Goal: Feedback & Contribution: Leave review/rating

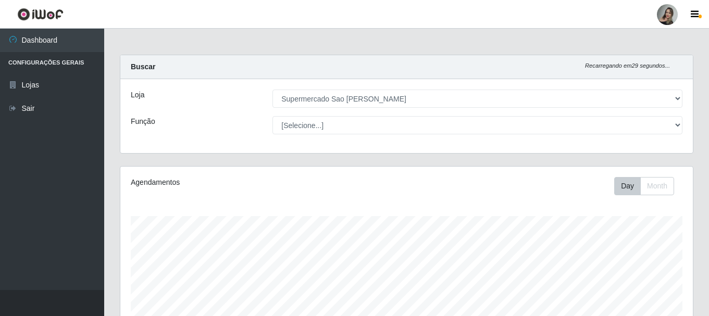
select select "383"
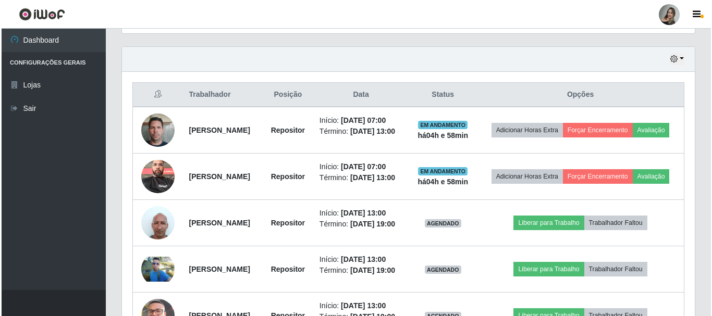
scroll to position [216, 572]
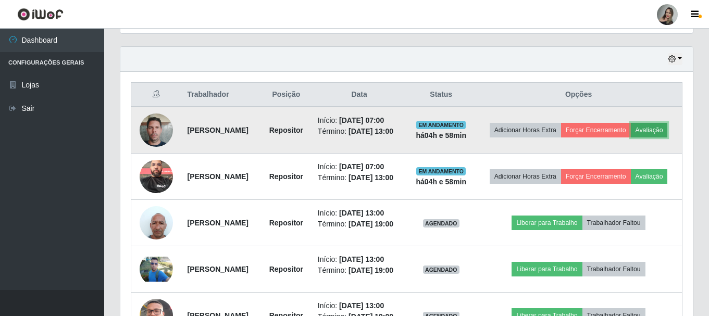
click at [631, 138] on button "Avaliação" at bounding box center [649, 130] width 37 height 15
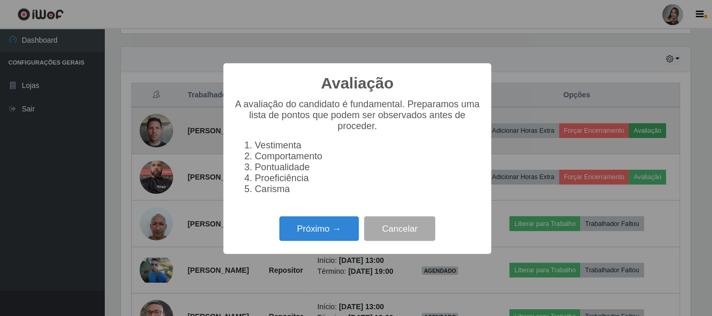
scroll to position [216, 567]
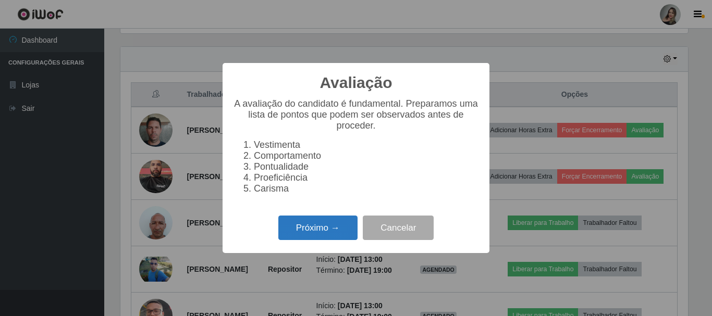
click at [292, 235] on button "Próximo →" at bounding box center [317, 228] width 79 height 24
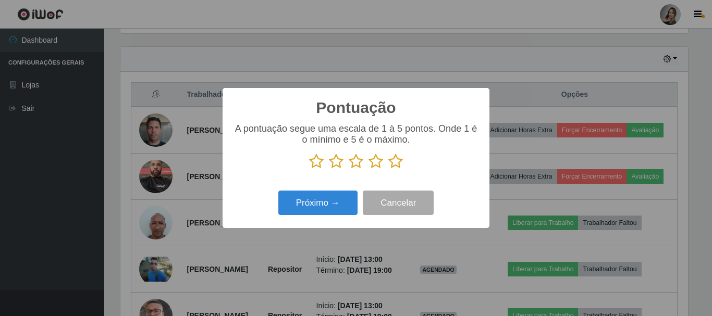
click at [334, 168] on icon at bounding box center [336, 162] width 15 height 16
click at [329, 169] on input "radio" at bounding box center [329, 169] width 0 height 0
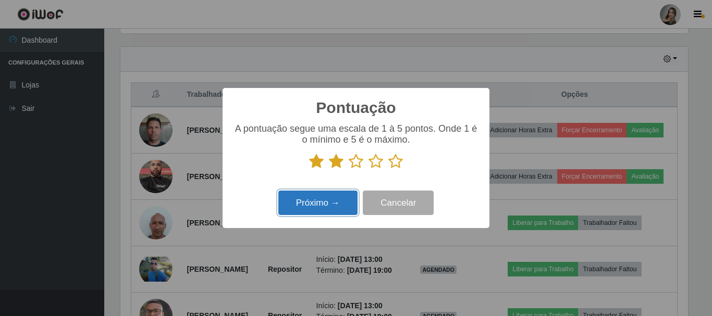
click at [334, 207] on button "Próximo →" at bounding box center [317, 203] width 79 height 24
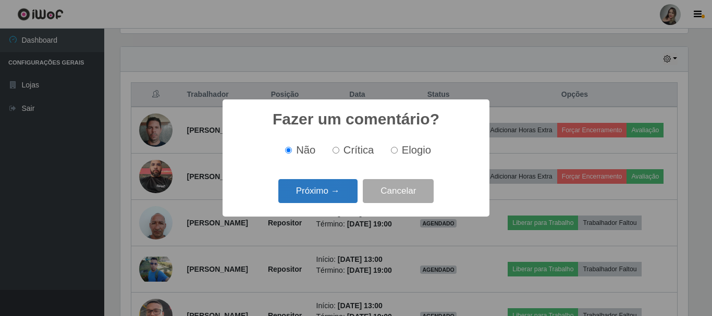
click at [336, 197] on button "Próximo →" at bounding box center [317, 191] width 79 height 24
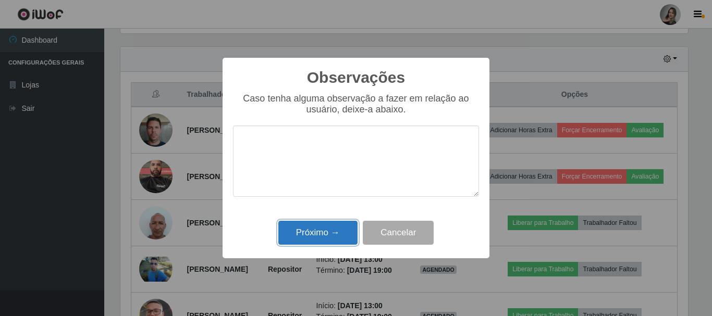
click at [321, 229] on button "Próximo →" at bounding box center [317, 233] width 79 height 24
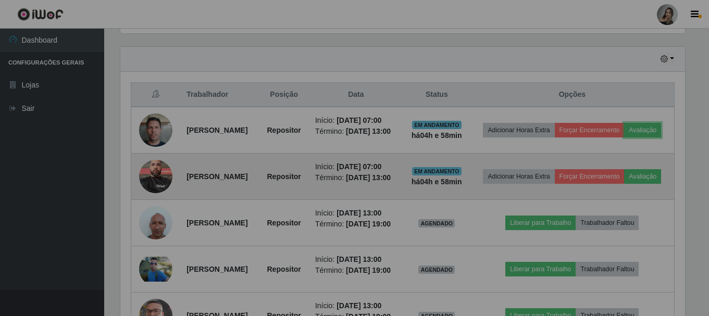
scroll to position [216, 572]
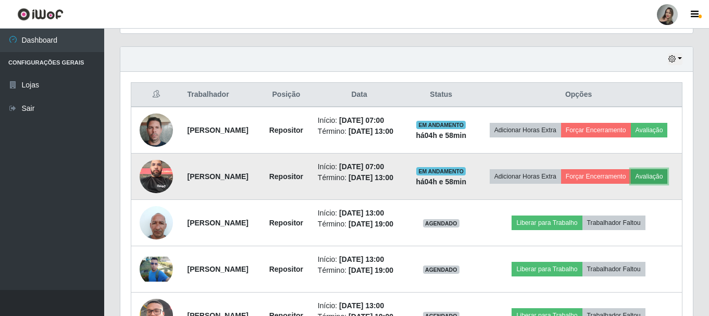
click at [631, 184] on button "Avaliação" at bounding box center [649, 176] width 37 height 15
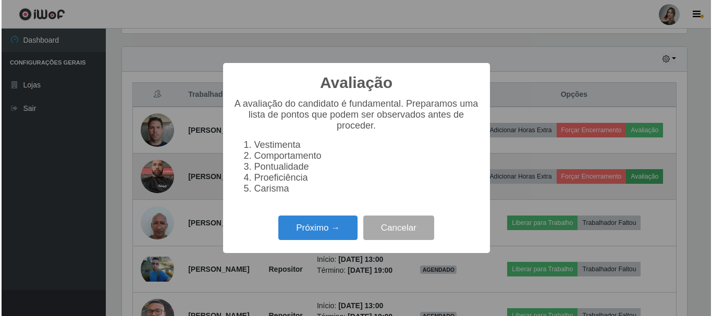
scroll to position [216, 567]
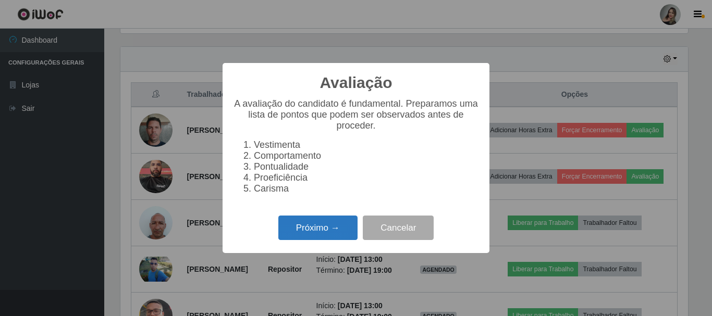
click at [328, 234] on button "Próximo →" at bounding box center [317, 228] width 79 height 24
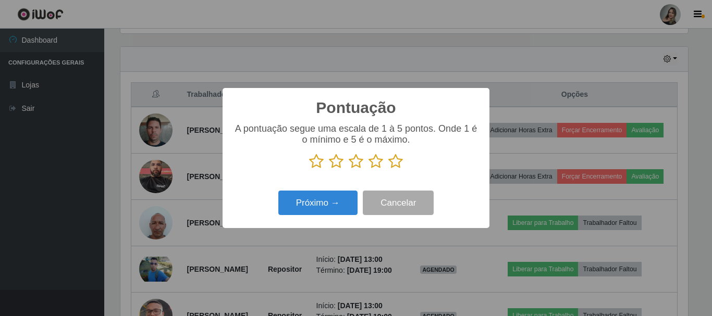
click at [338, 160] on icon at bounding box center [336, 162] width 15 height 16
click at [329, 169] on input "radio" at bounding box center [329, 169] width 0 height 0
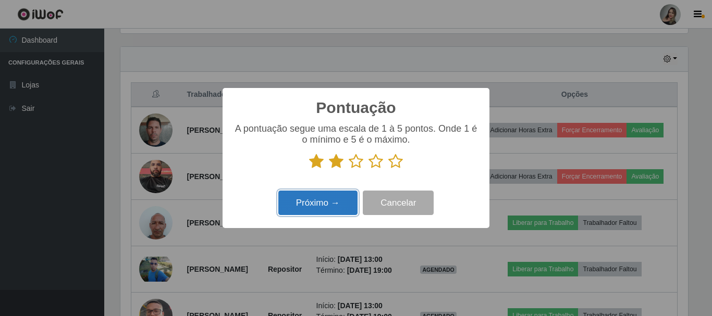
click at [328, 201] on button "Próximo →" at bounding box center [317, 203] width 79 height 24
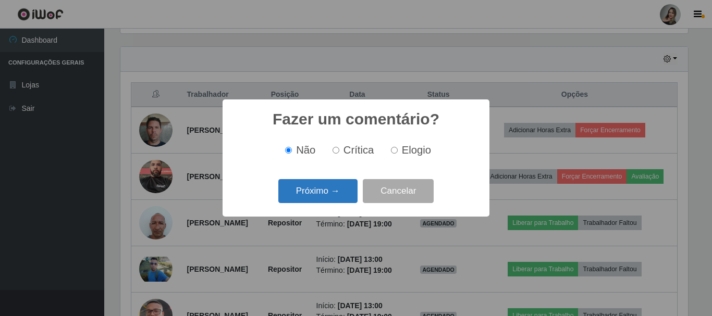
click at [328, 194] on button "Próximo →" at bounding box center [317, 191] width 79 height 24
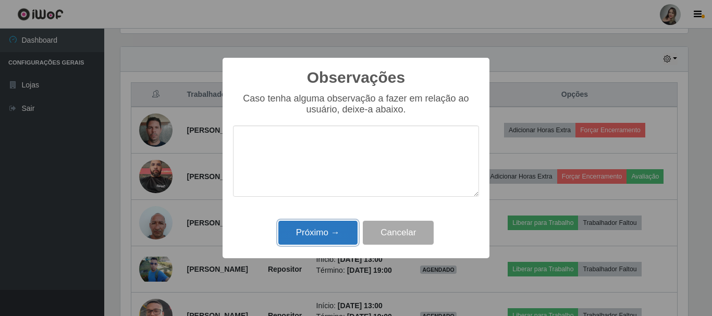
click at [324, 236] on button "Próximo →" at bounding box center [317, 233] width 79 height 24
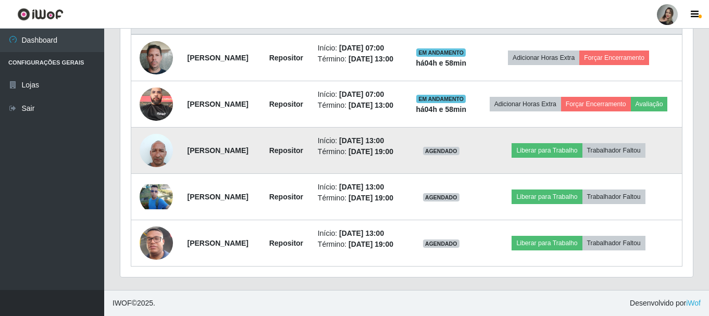
scroll to position [422, 0]
